Goal: Information Seeking & Learning: Learn about a topic

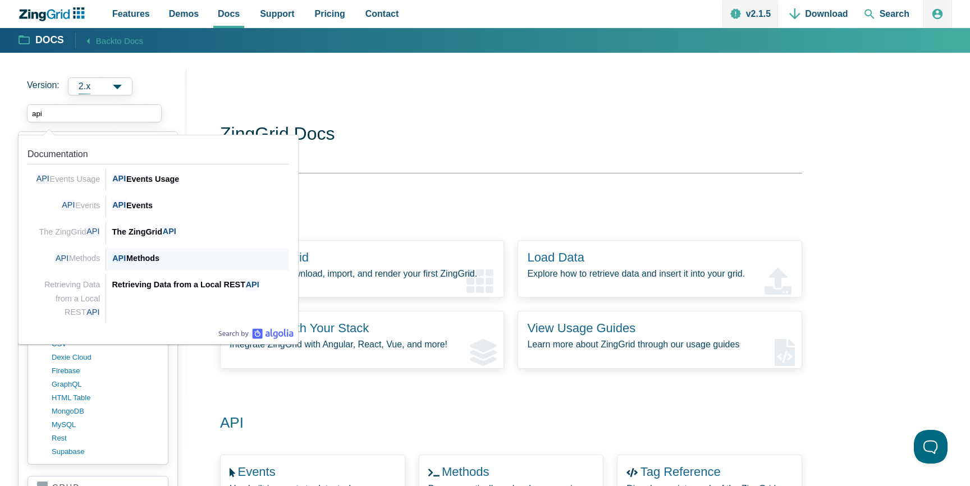
click at [149, 256] on div "API Methods" at bounding box center [200, 257] width 177 height 13
type input "api"
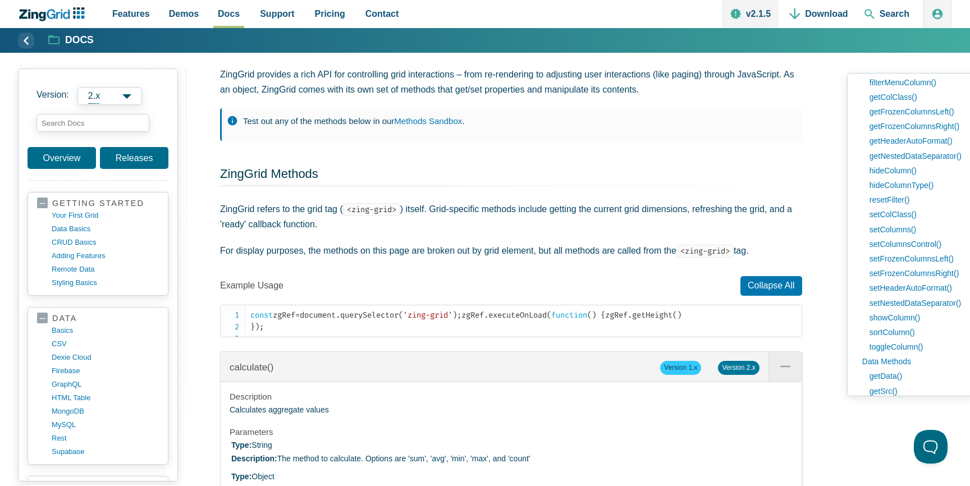
scroll to position [265, 0]
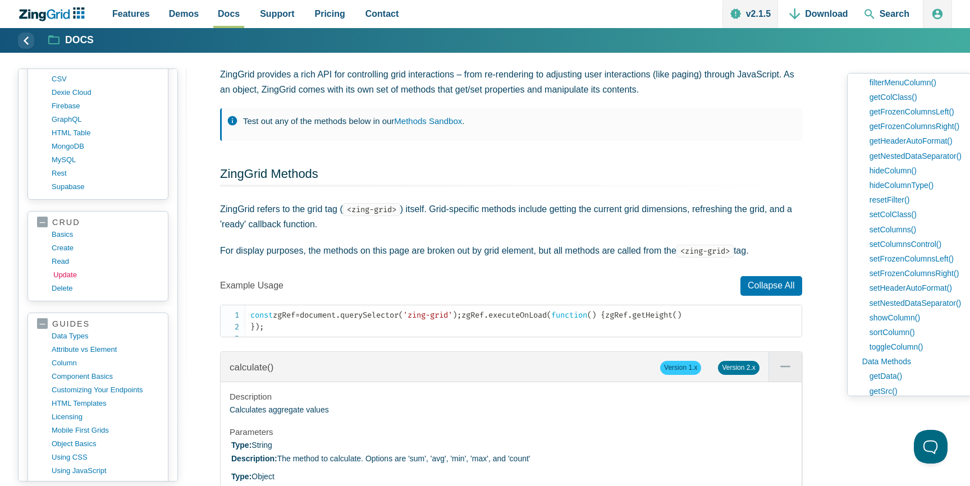
click at [63, 274] on link "update" at bounding box center [106, 274] width 107 height 13
click at [456, 172] on h2 "ZingGrid Methods" at bounding box center [511, 176] width 582 height 21
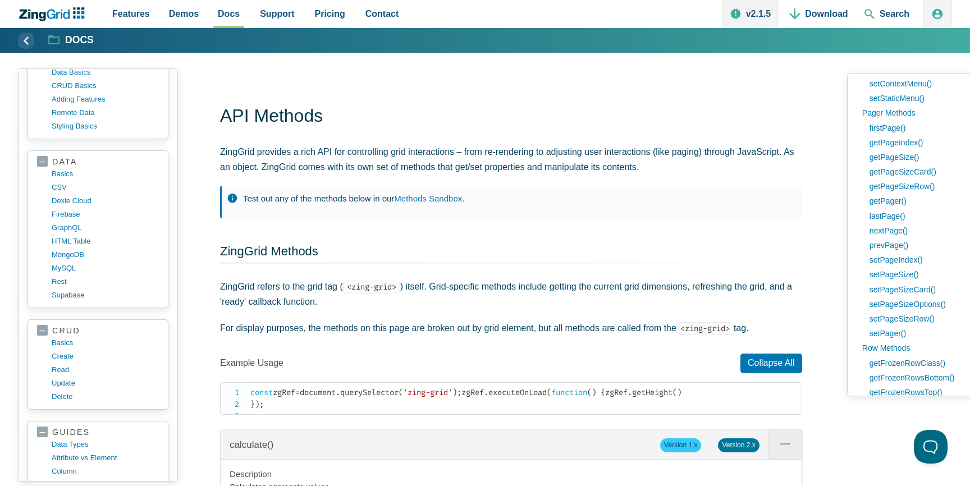
scroll to position [0, 0]
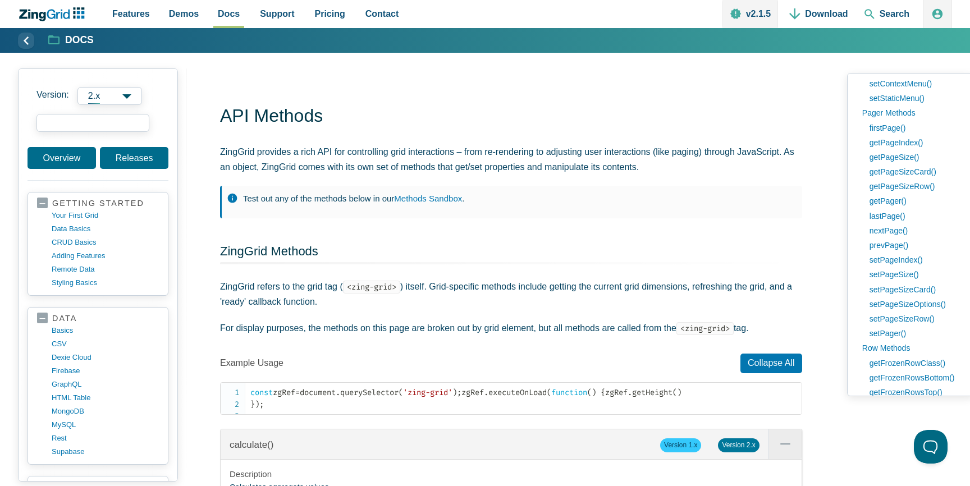
click at [96, 122] on input "search input" at bounding box center [92, 123] width 113 height 18
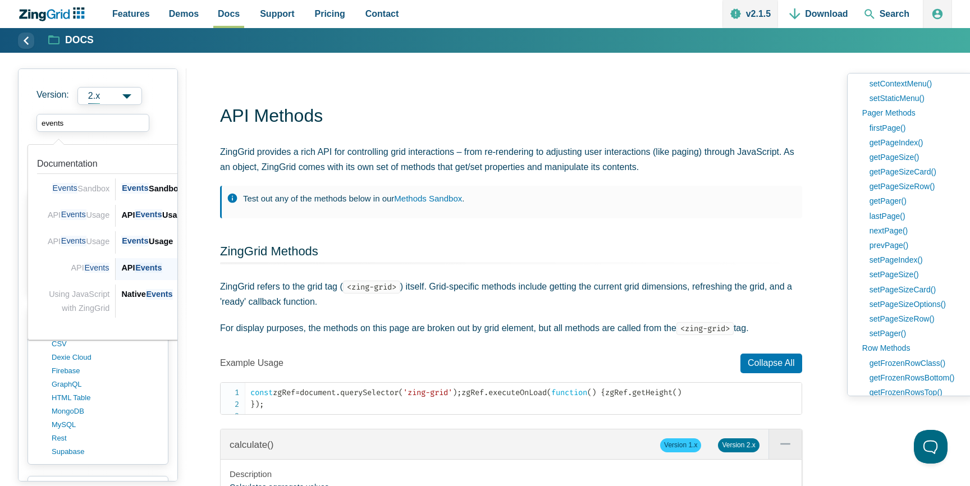
click at [143, 259] on div "API Events API Events" at bounding box center [207, 269] width 183 height 22
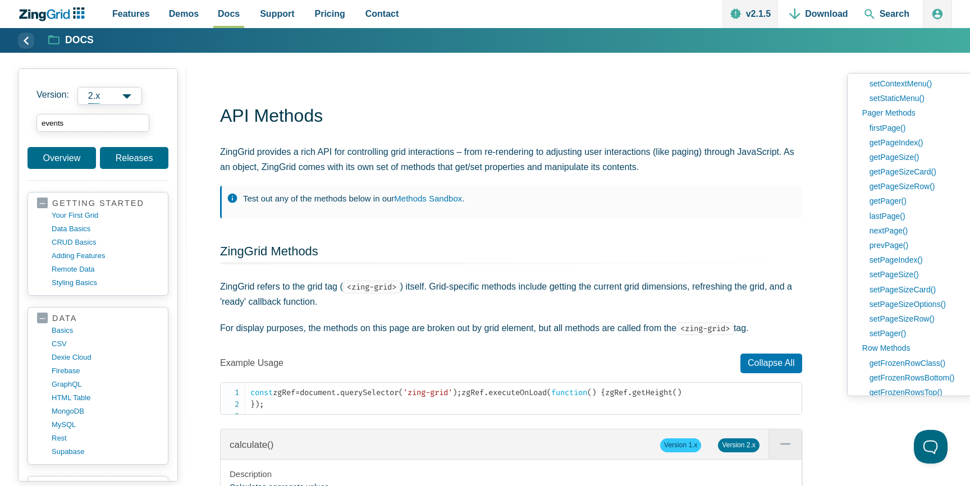
type input "events"
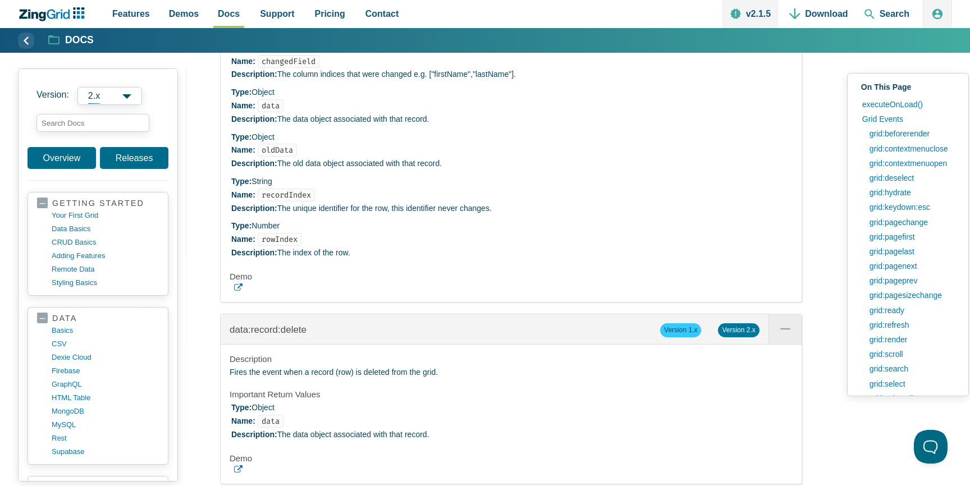
scroll to position [15187, 0]
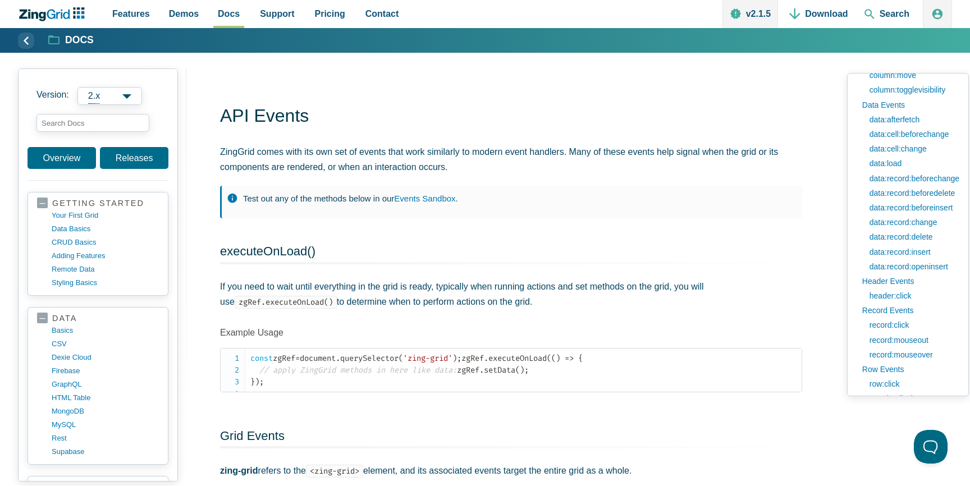
scroll to position [673, 0]
click at [918, 226] on link "data:record:change" at bounding box center [911, 225] width 95 height 15
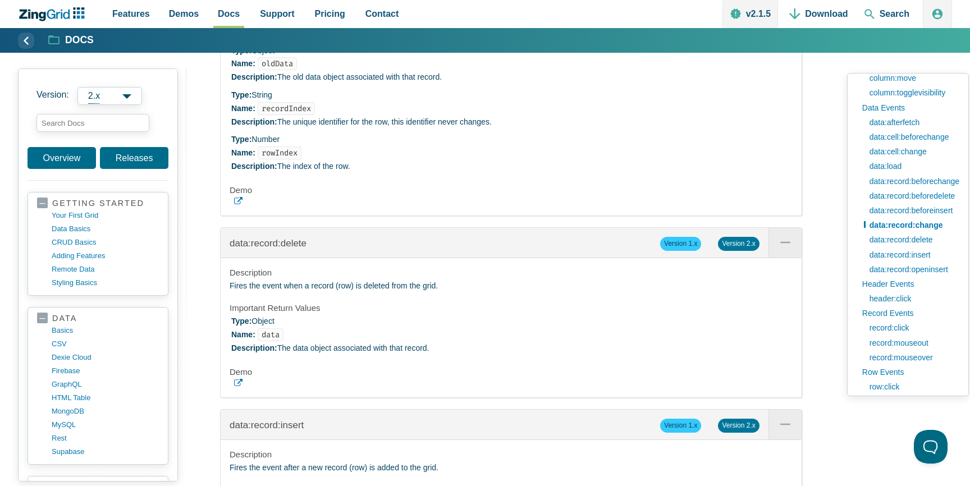
scroll to position [15263, 0]
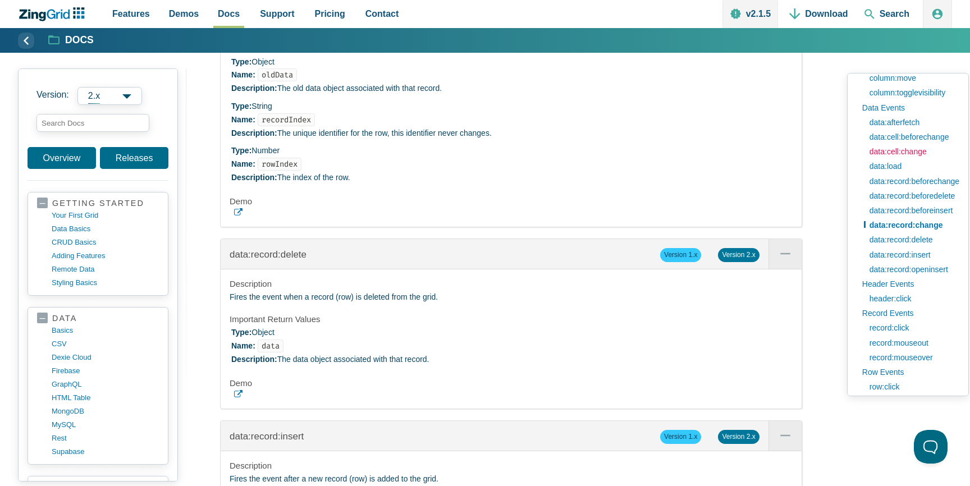
click at [896, 154] on link "data:cell:change" at bounding box center [911, 151] width 95 height 15
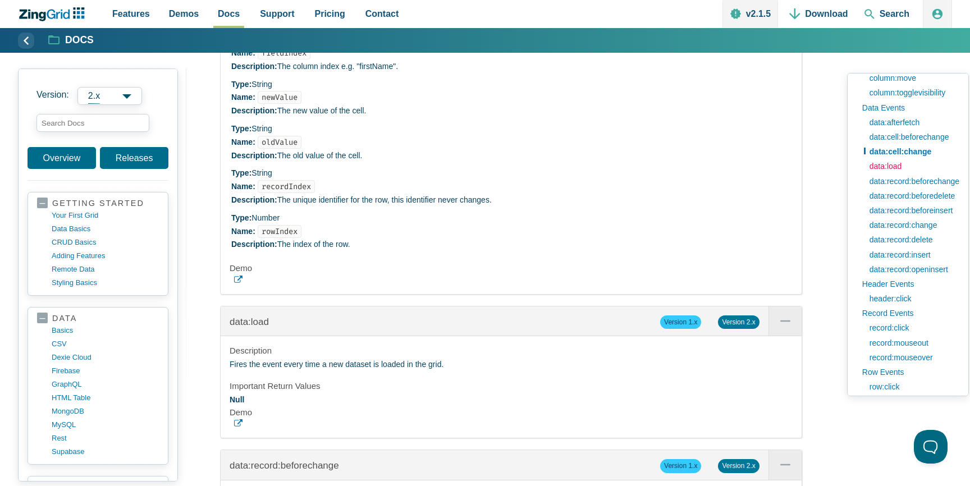
click at [894, 167] on link "data:load" at bounding box center [911, 166] width 95 height 15
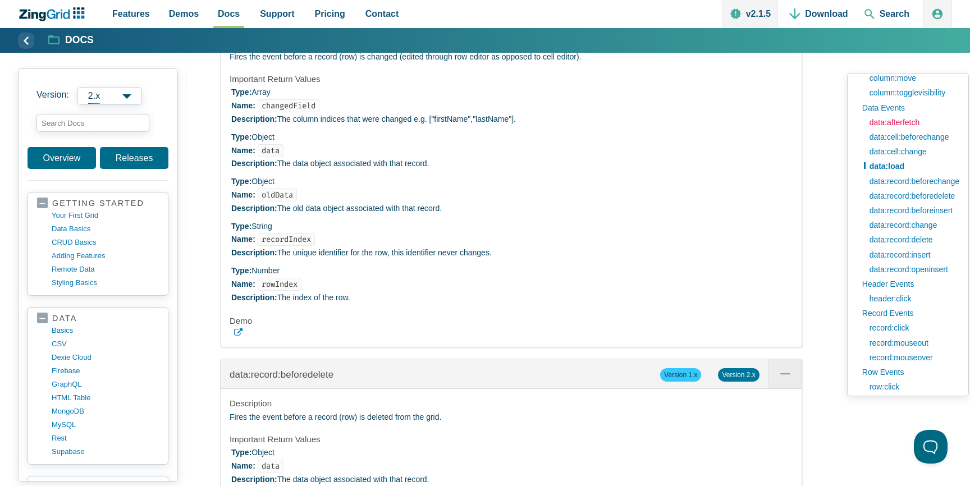
click at [897, 123] on link "data:afterfetch" at bounding box center [911, 122] width 95 height 15
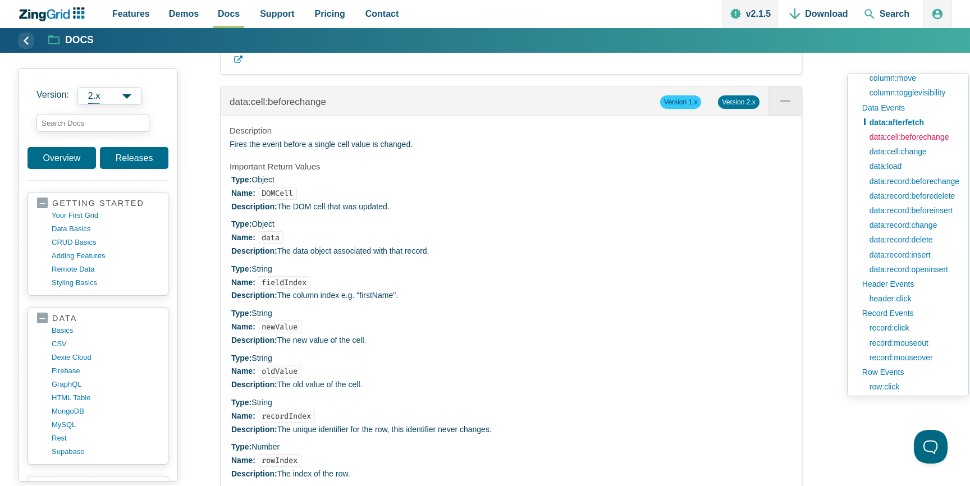
click at [909, 138] on link "data:cell:beforechange" at bounding box center [911, 137] width 95 height 15
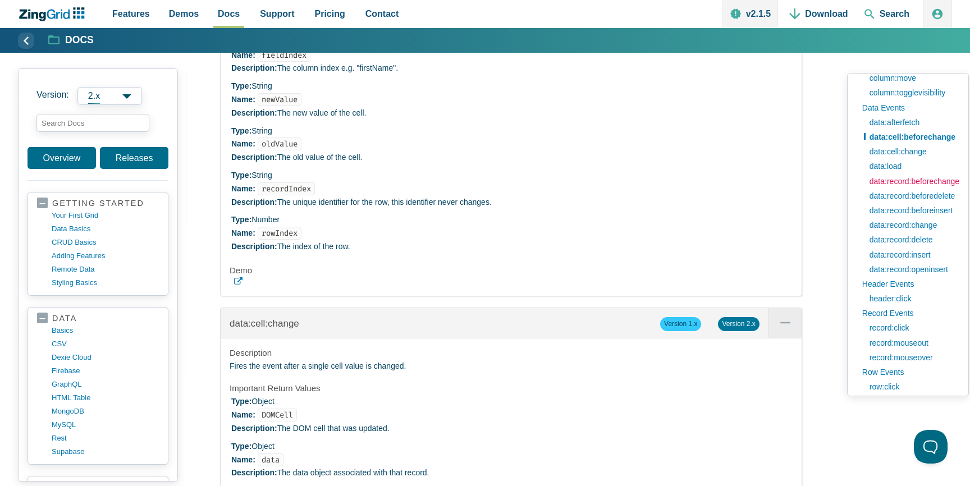
click at [939, 185] on link "data:record:beforechange" at bounding box center [911, 181] width 95 height 15
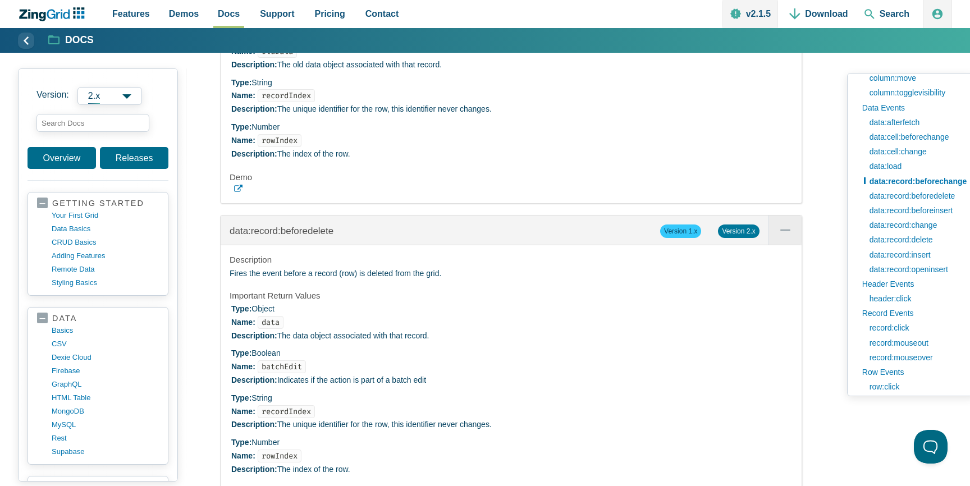
click at [237, 193] on icon "App Content" at bounding box center [238, 189] width 8 height 8
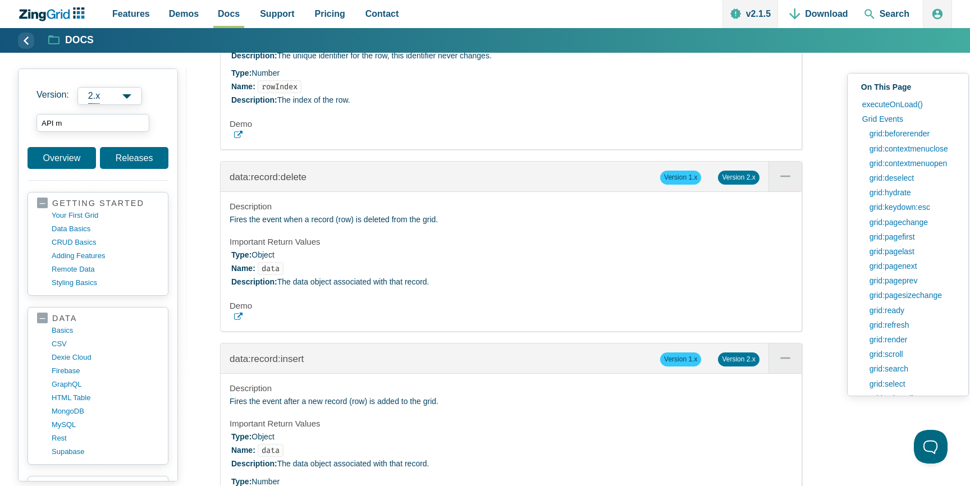
type input "API me"
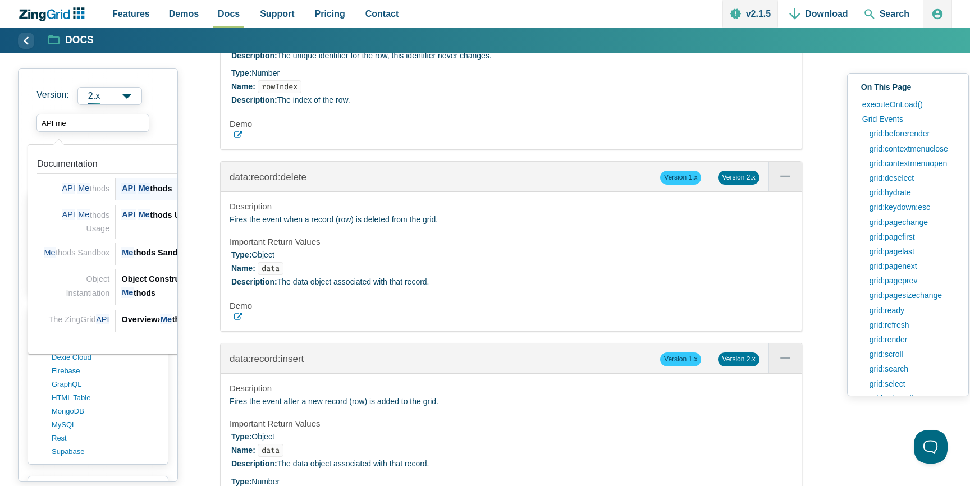
click at [139, 189] on span "Me" at bounding box center [144, 188] width 12 height 11
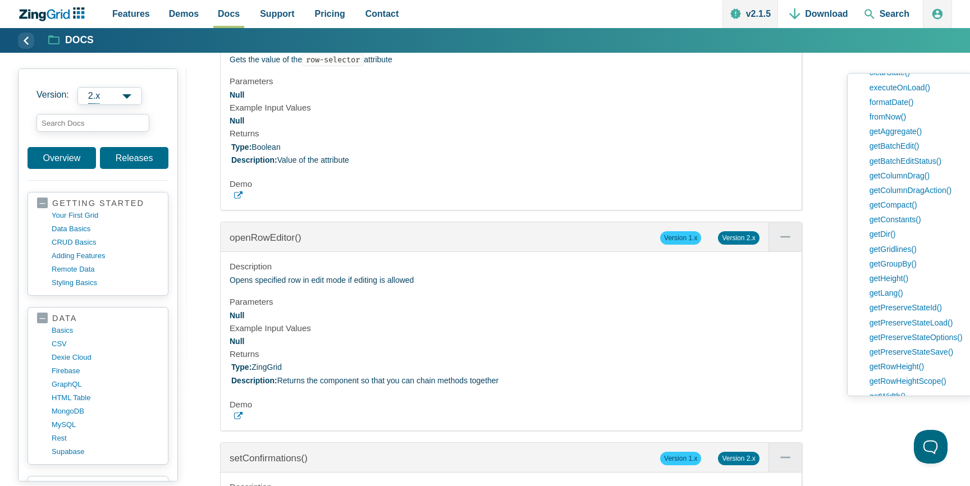
scroll to position [1002, 0]
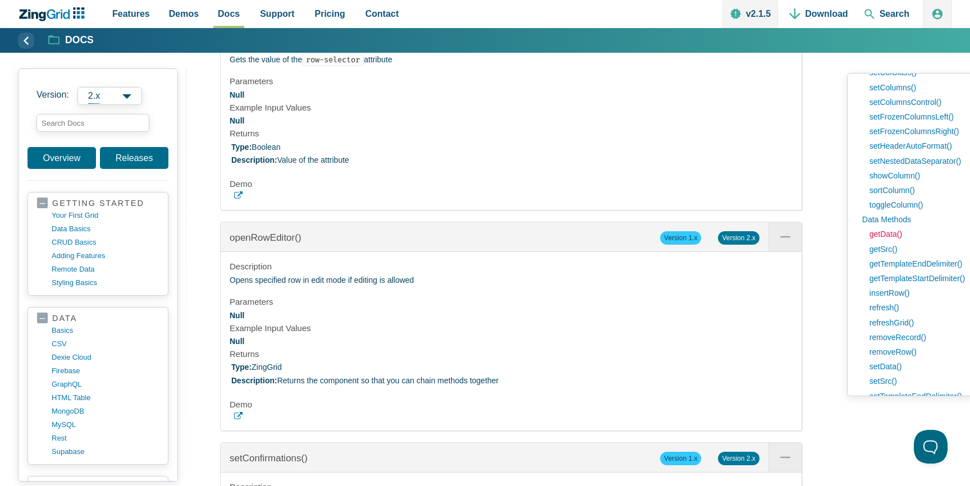
click at [891, 233] on link "getData()" at bounding box center [914, 234] width 101 height 15
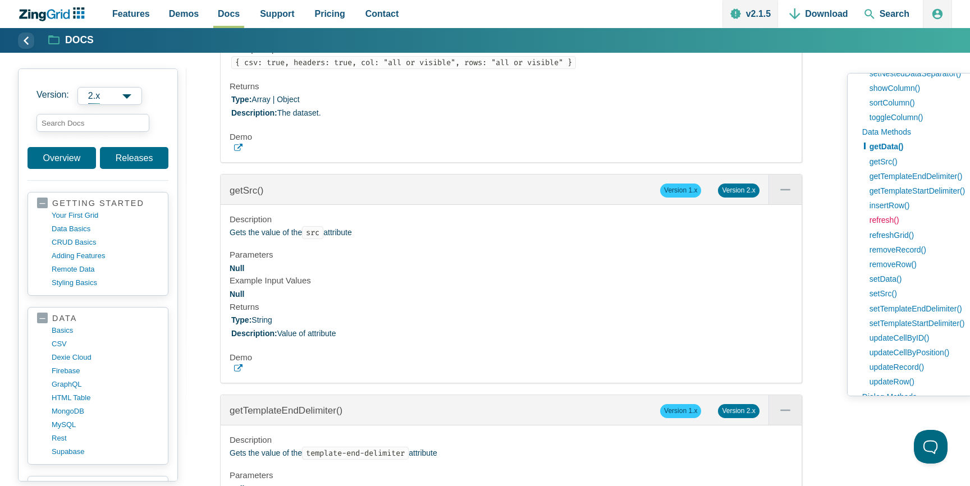
scroll to position [1088, 0]
